Goal: Task Accomplishment & Management: Use online tool/utility

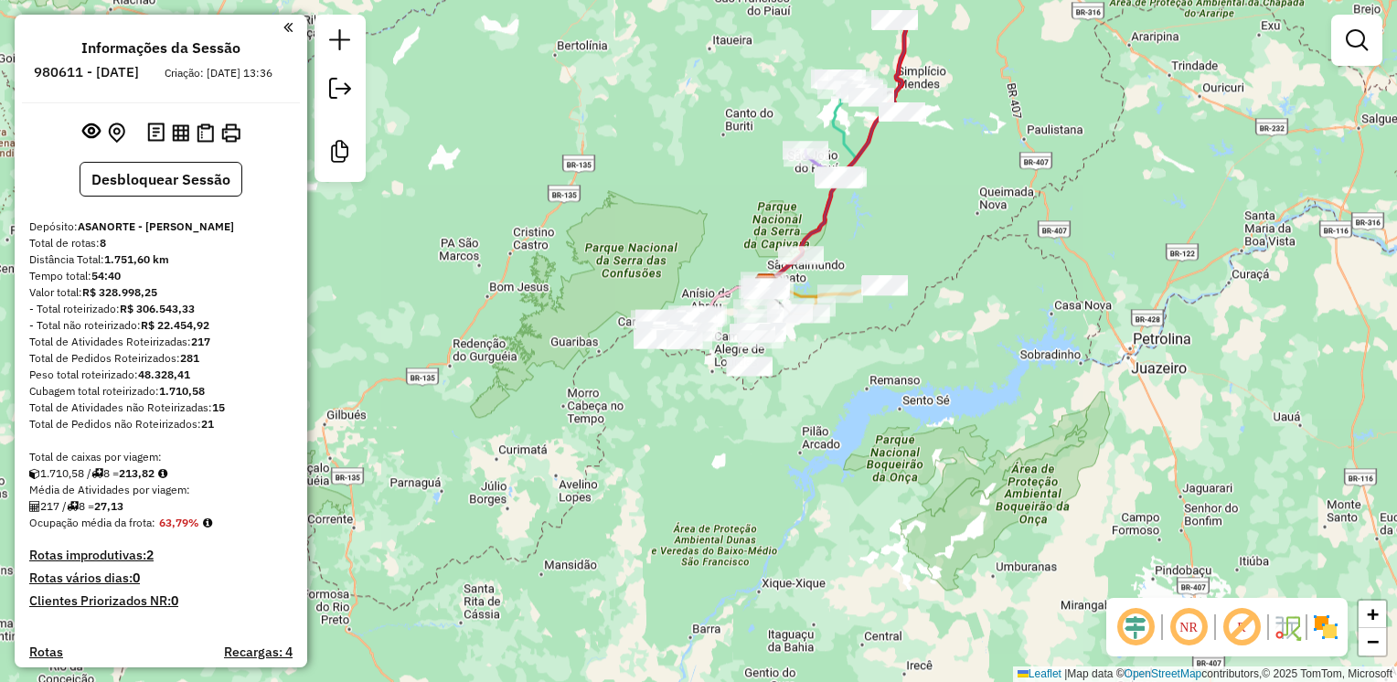
scroll to position [1070, 0]
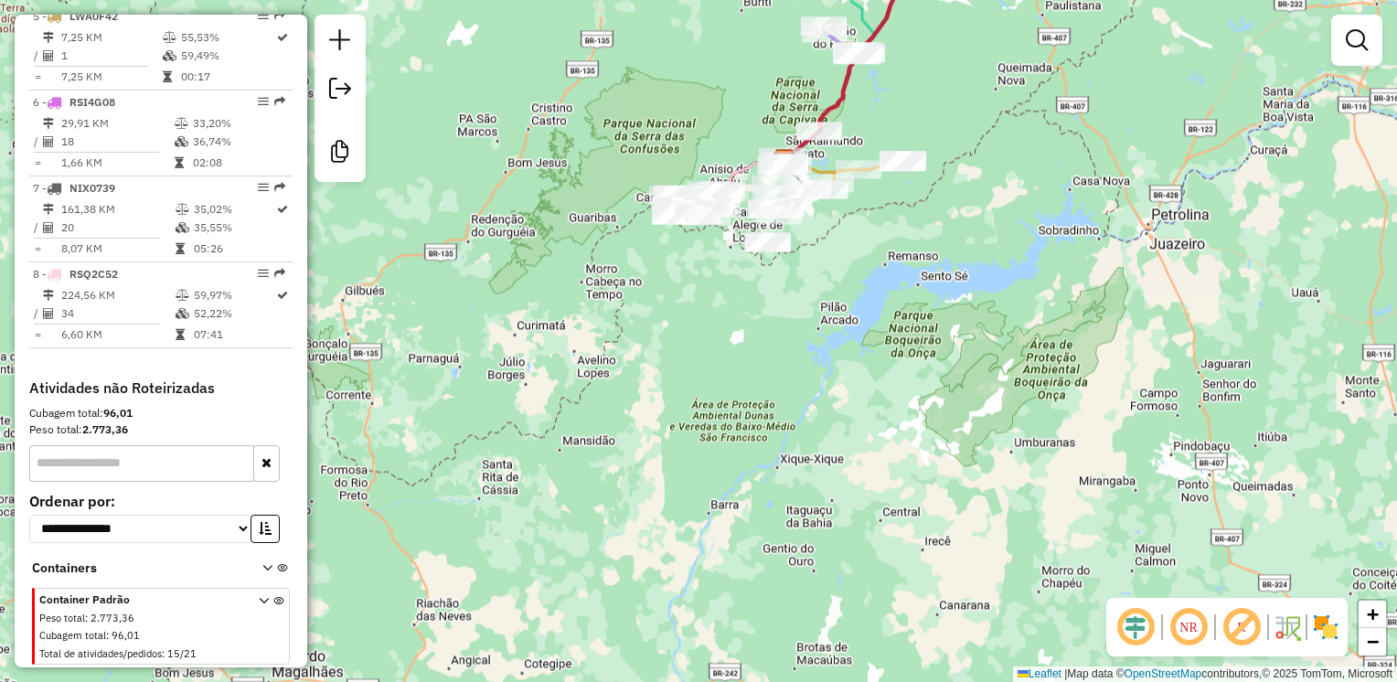
drag, startPoint x: 307, startPoint y: 462, endPoint x: 325, endPoint y: 342, distance: 122.0
click at [325, 342] on div "Janela de atendimento Grade de atendimento Capacidade Transportadoras Veículos …" at bounding box center [698, 341] width 1397 height 682
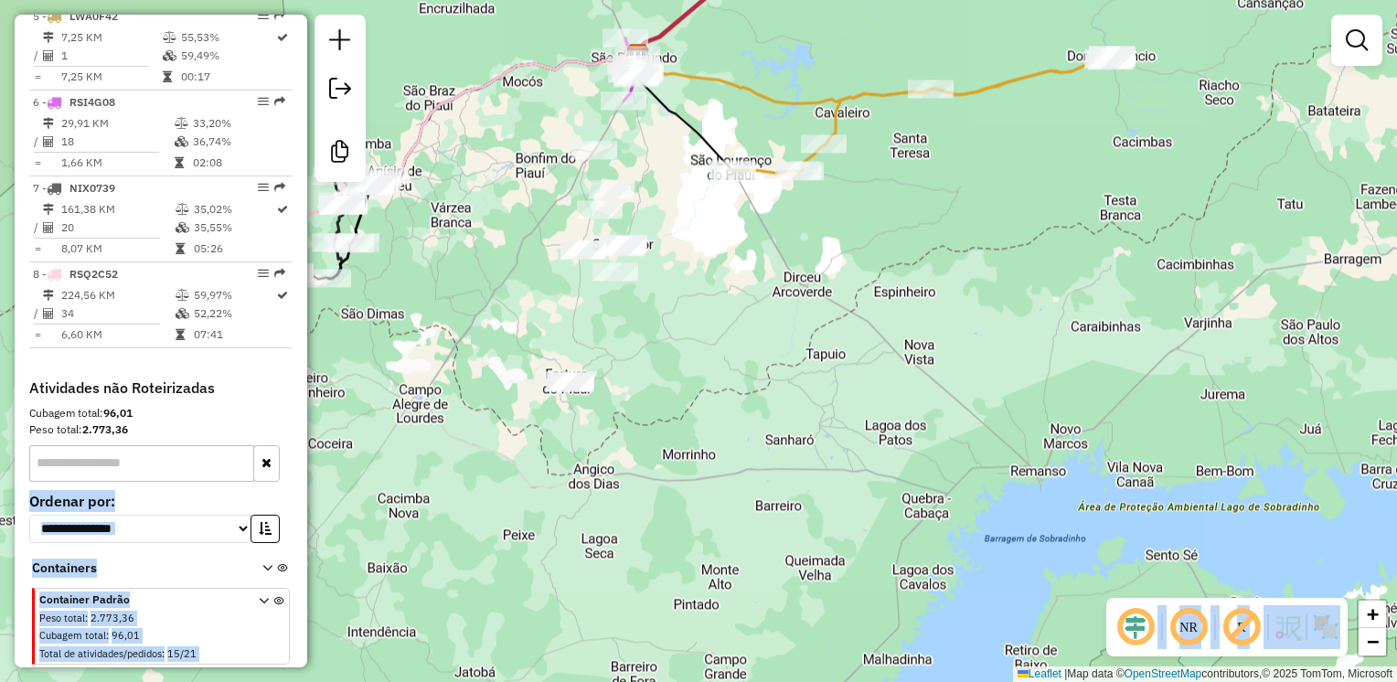
drag, startPoint x: 301, startPoint y: 441, endPoint x: 306, endPoint y: 389, distance: 51.5
click at [306, 389] on div "Informações da Sessão 980611 - [DATE] Criação: [DATE] 13:36 Desbloquear Sessão …" at bounding box center [161, 341] width 292 height 653
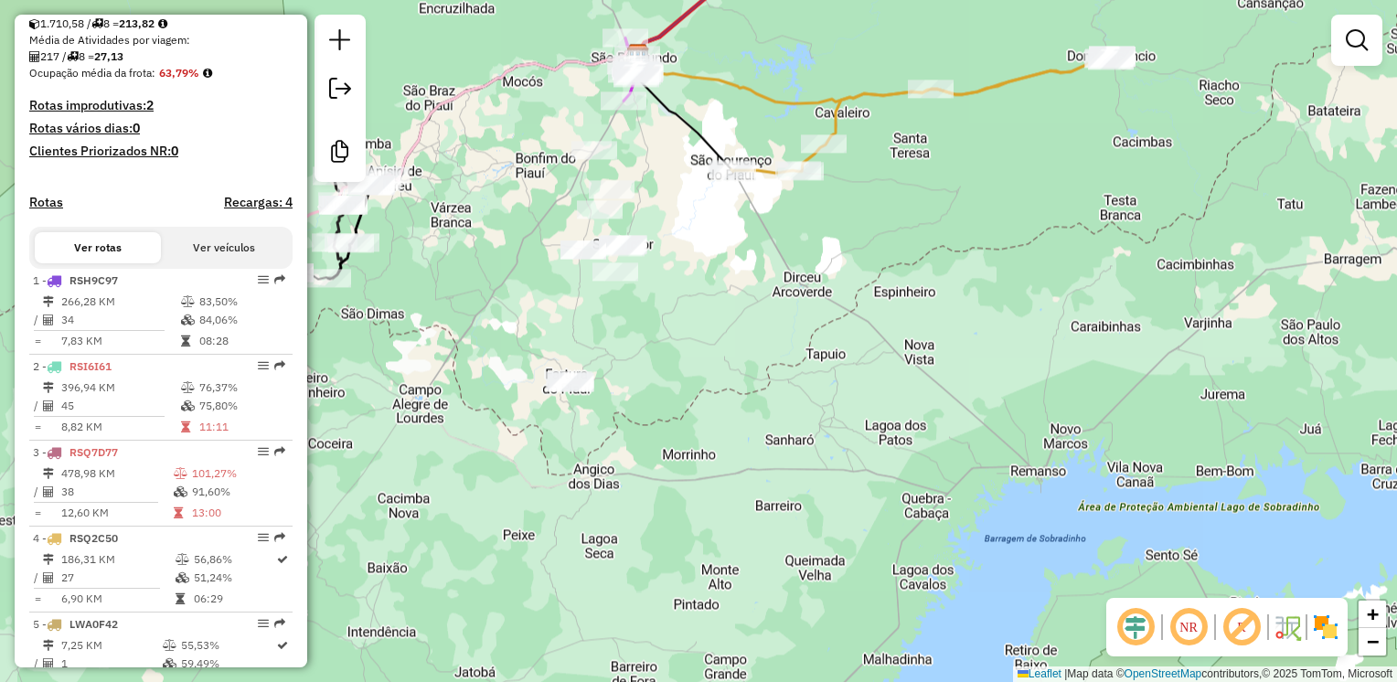
scroll to position [462, 0]
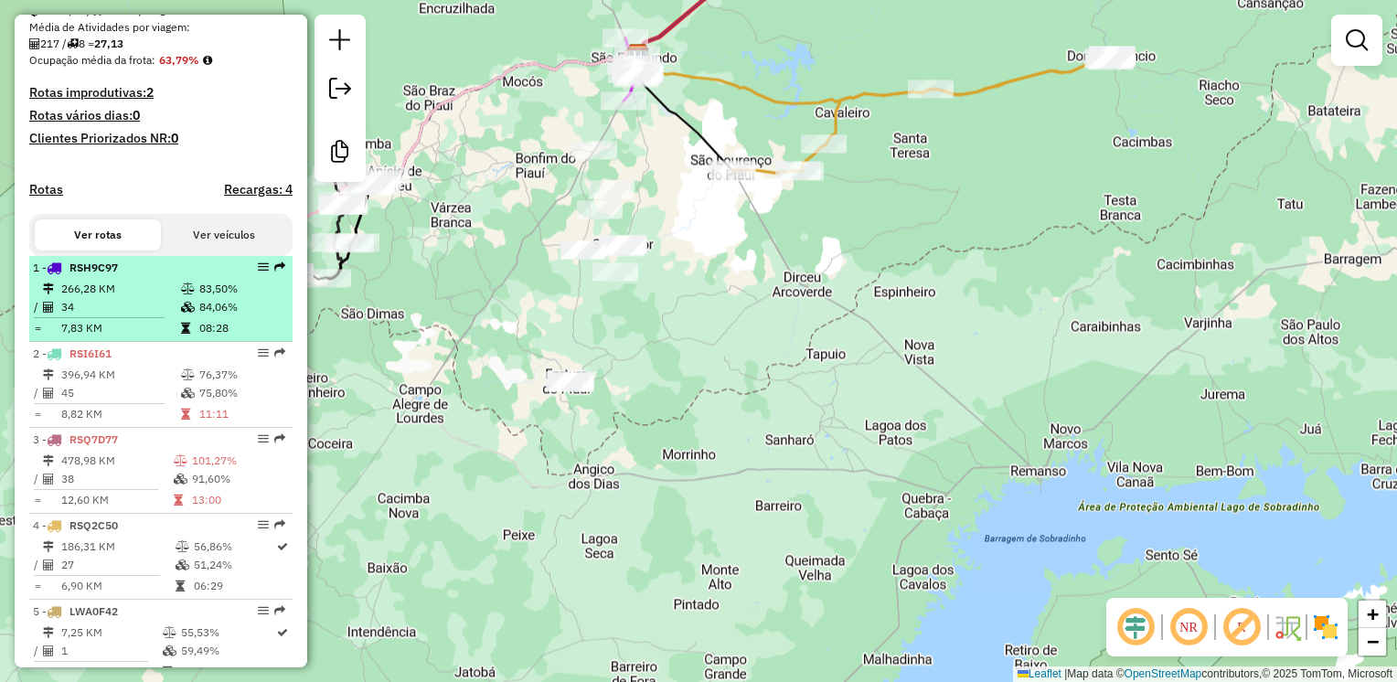
click at [89, 298] on td "266,28 KM" at bounding box center [120, 289] width 120 height 18
select select "**********"
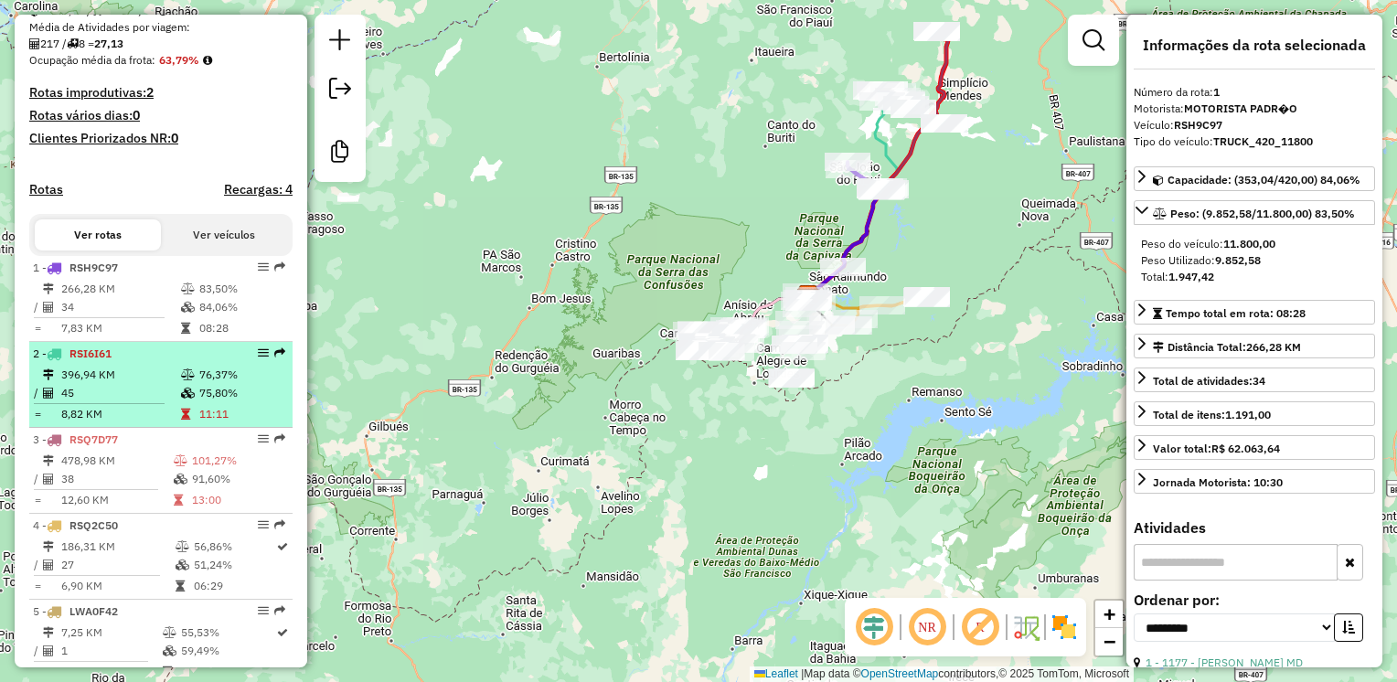
click at [141, 399] on td "45" at bounding box center [120, 393] width 120 height 18
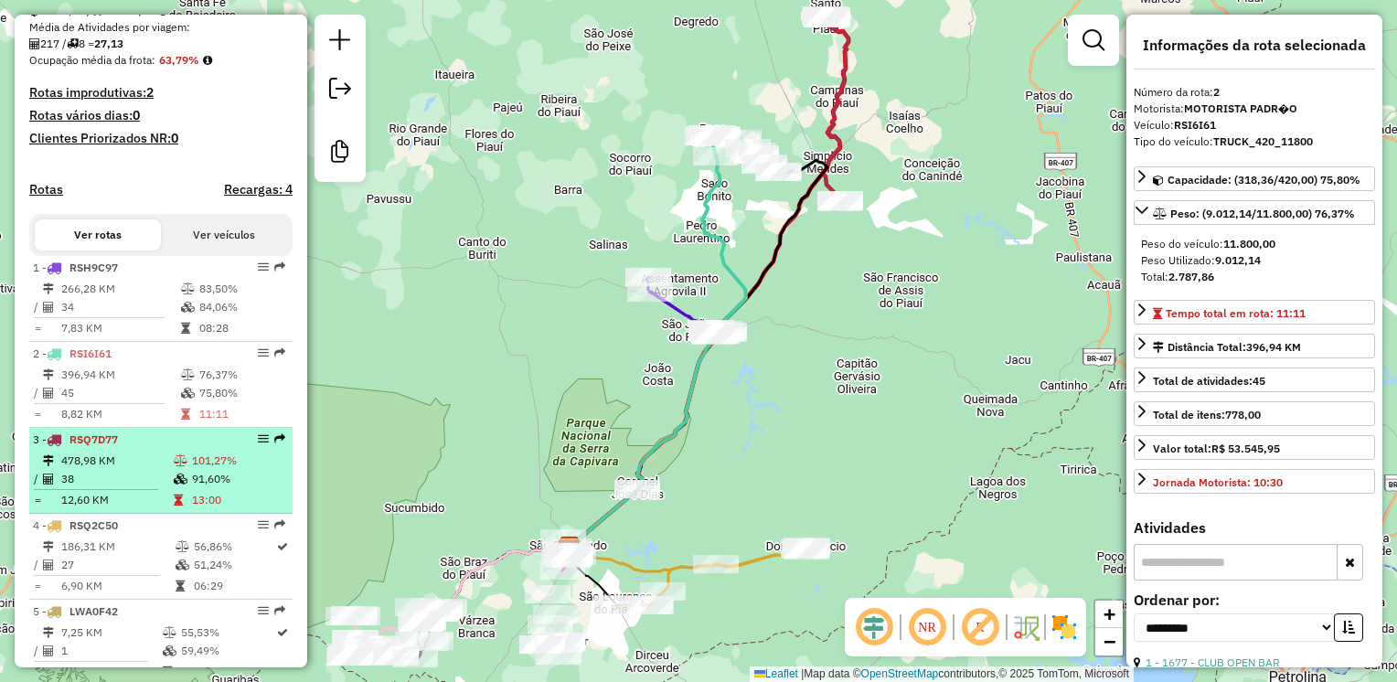
click at [133, 470] on td "478,98 KM" at bounding box center [116, 461] width 112 height 18
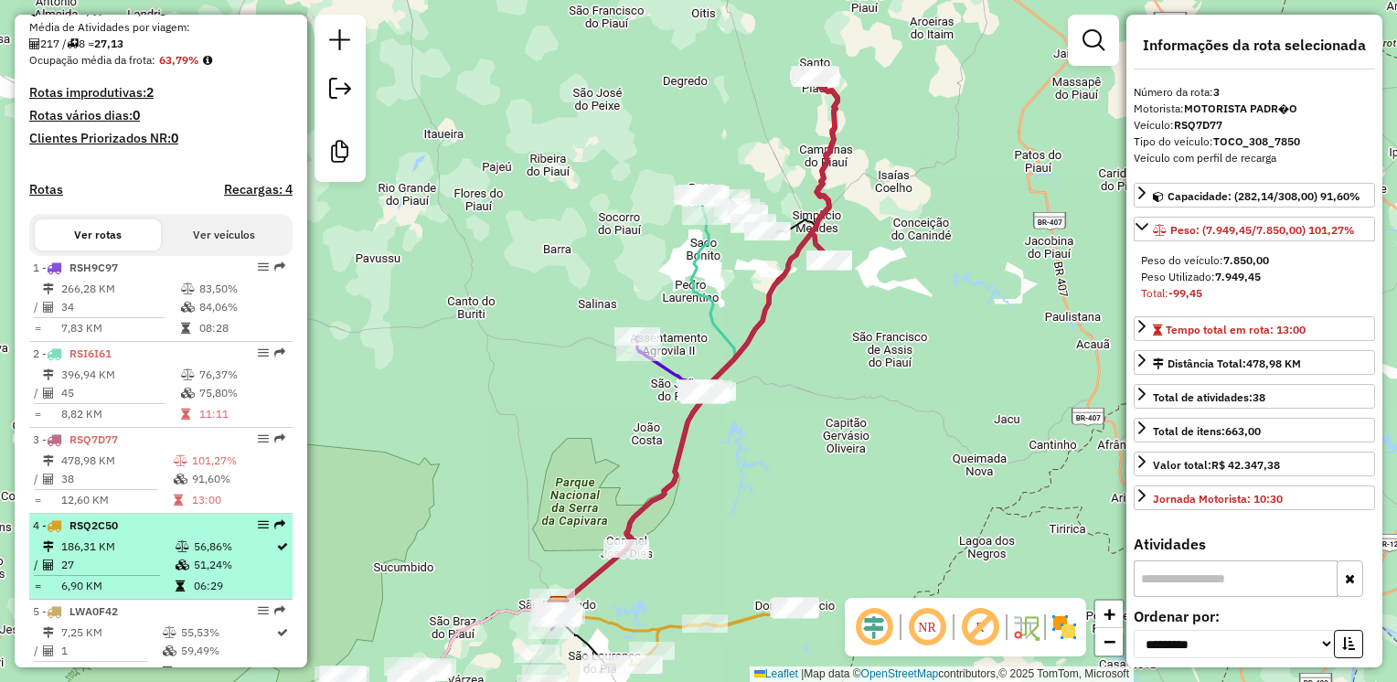
click at [141, 570] on td "27" at bounding box center [117, 565] width 114 height 18
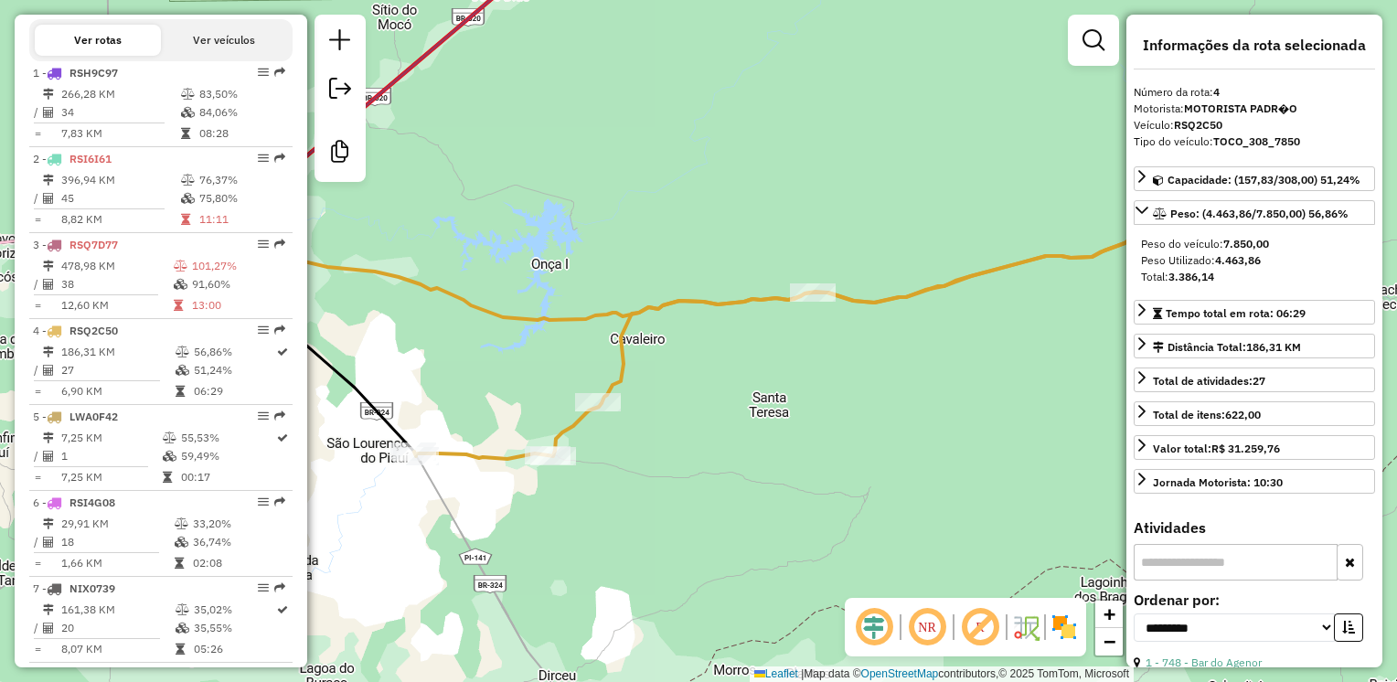
scroll to position [660, 0]
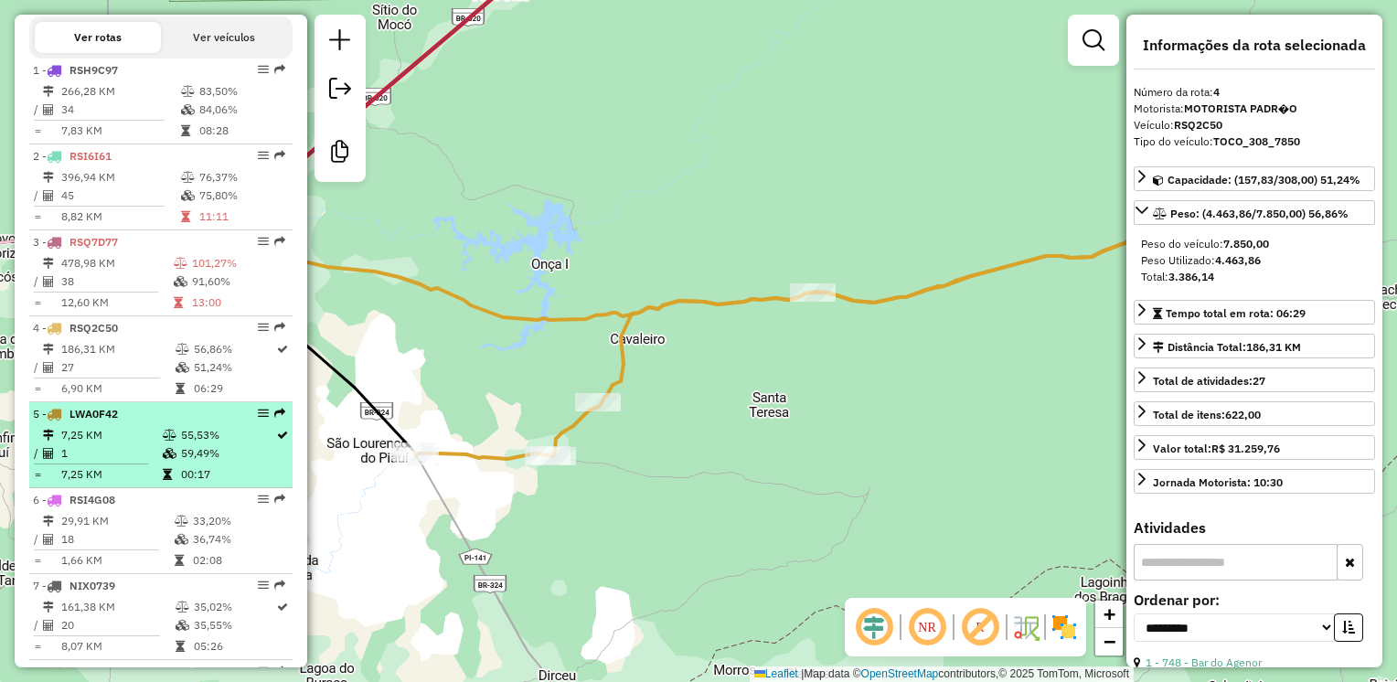
click at [81, 462] on td "1" at bounding box center [110, 453] width 101 height 18
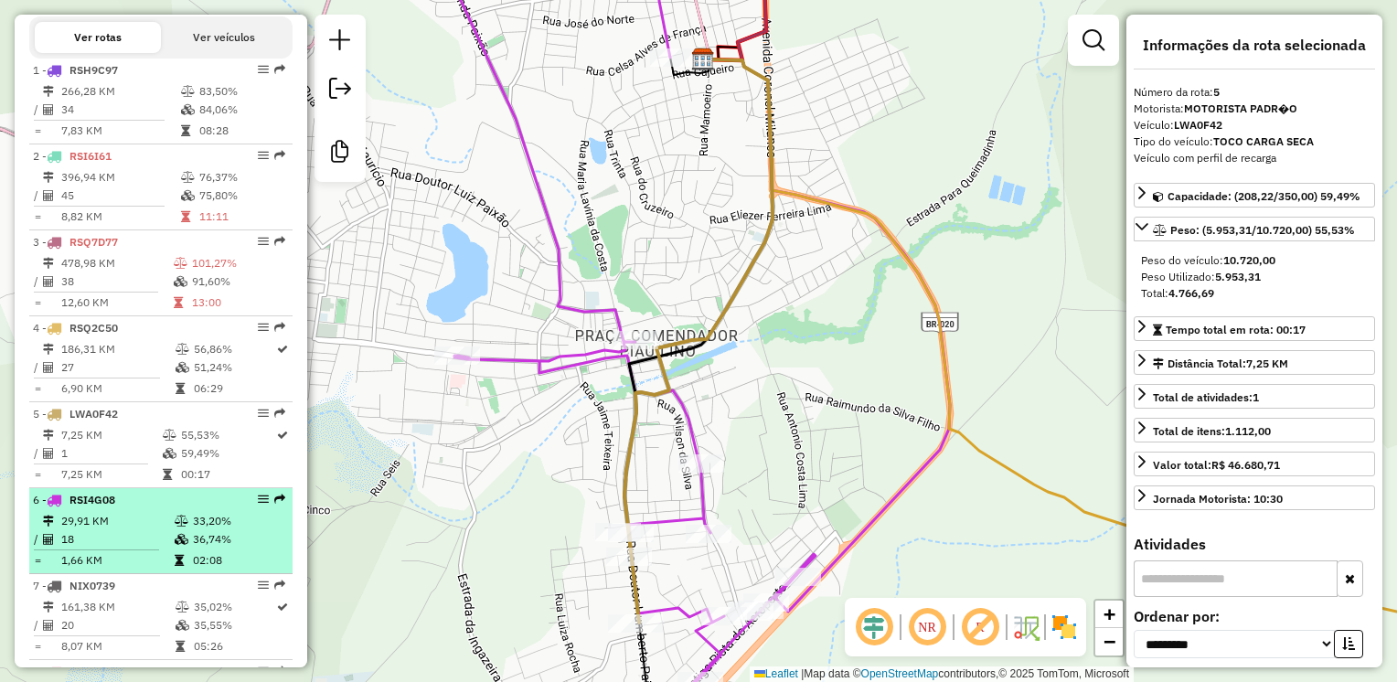
click at [117, 530] on td "29,91 KM" at bounding box center [116, 521] width 113 height 18
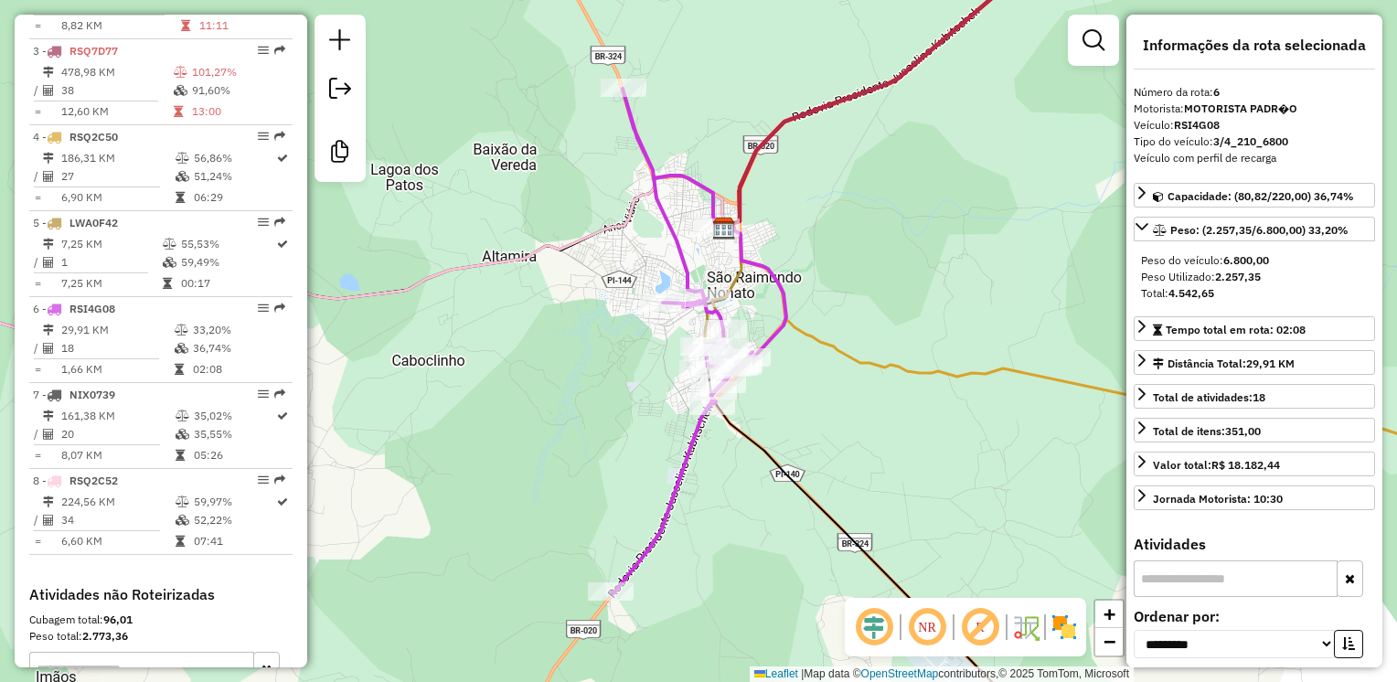
scroll to position [879, 0]
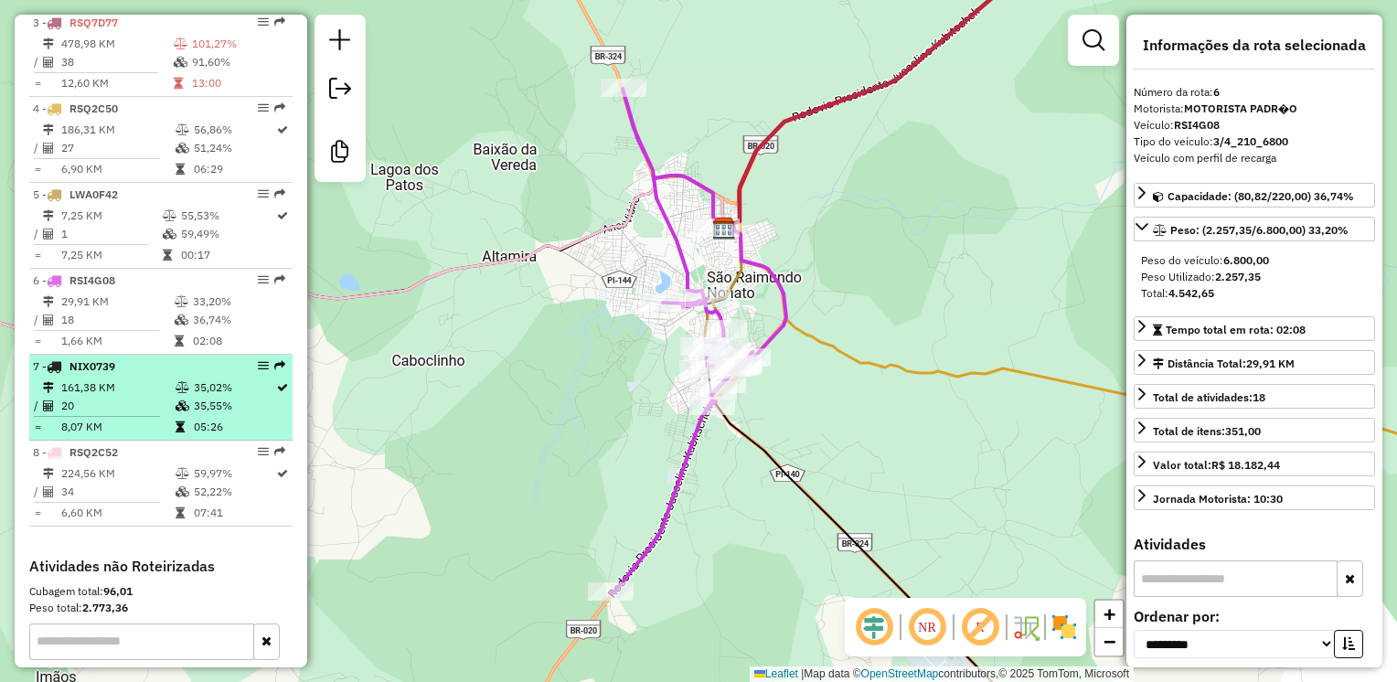
click at [137, 415] on td "20" at bounding box center [117, 406] width 114 height 18
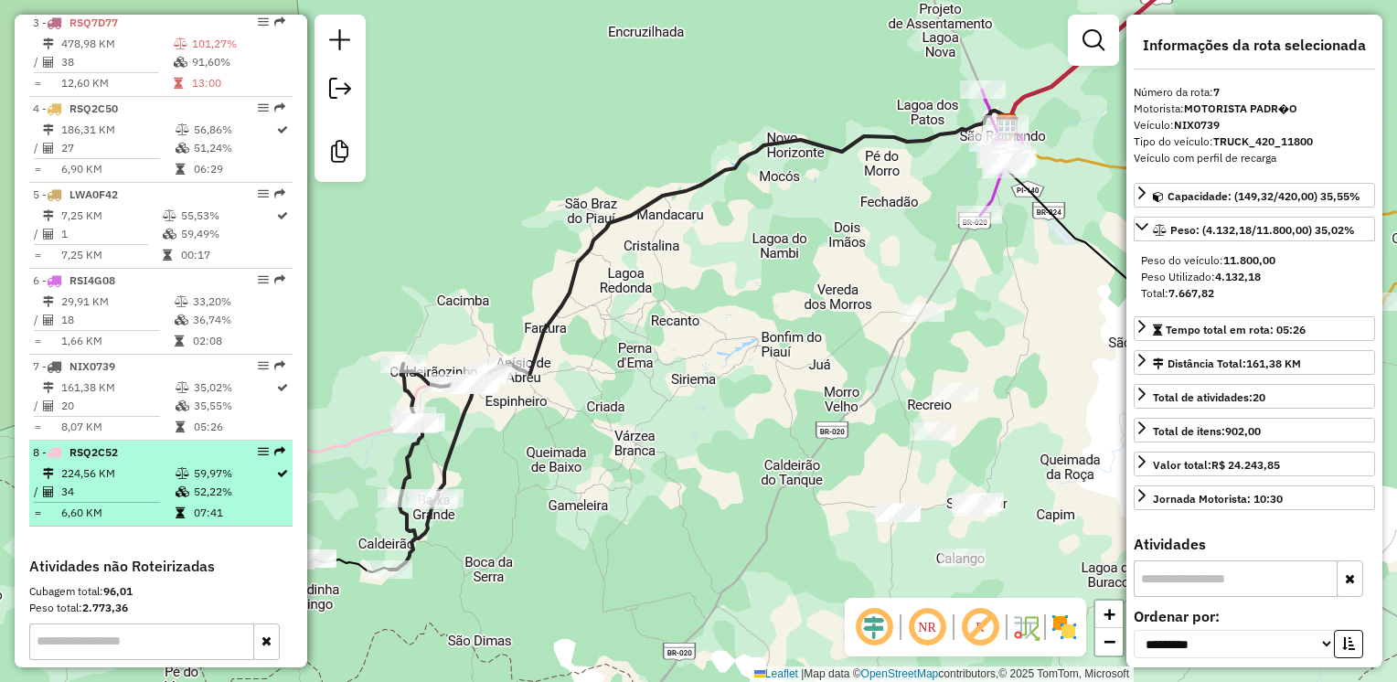
click at [116, 483] on td "224,56 KM" at bounding box center [117, 473] width 114 height 18
